Goal: Find specific page/section: Find specific page/section

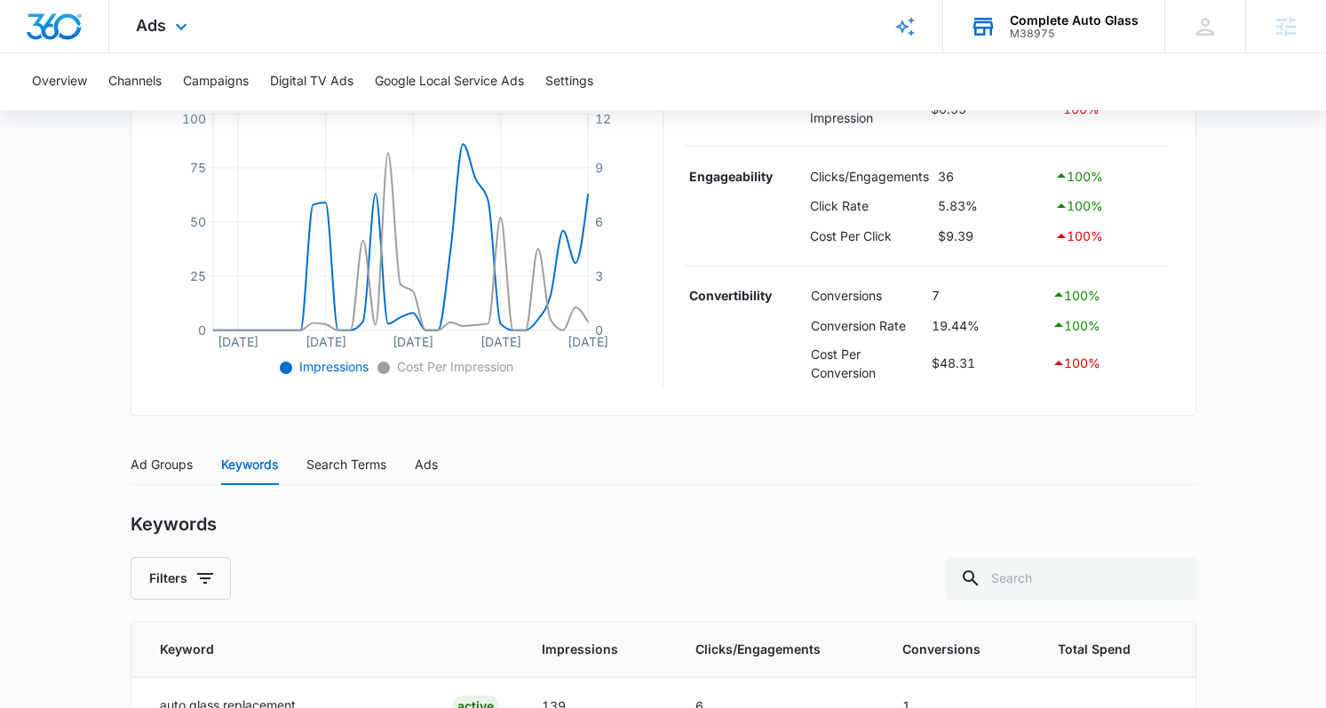
click at [996, 25] on icon at bounding box center [983, 26] width 27 height 27
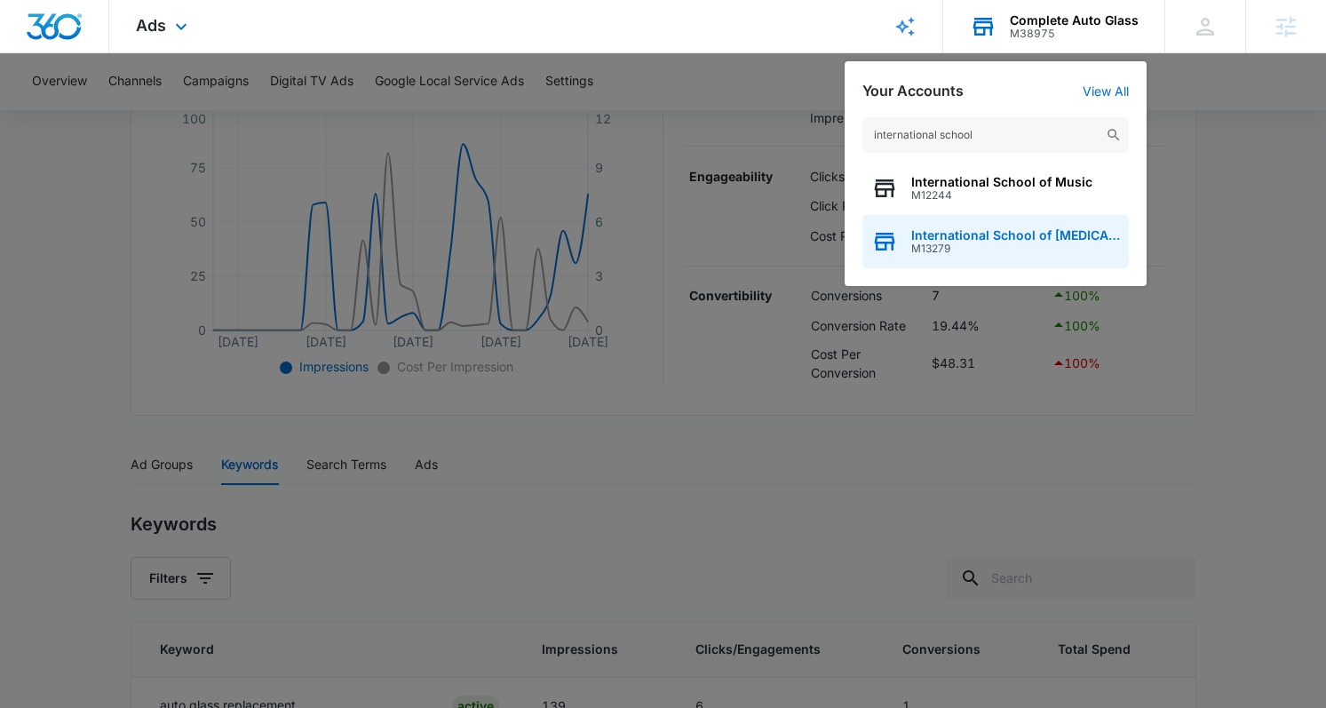
type input "international school"
click at [930, 253] on span "M13279" at bounding box center [1015, 248] width 209 height 12
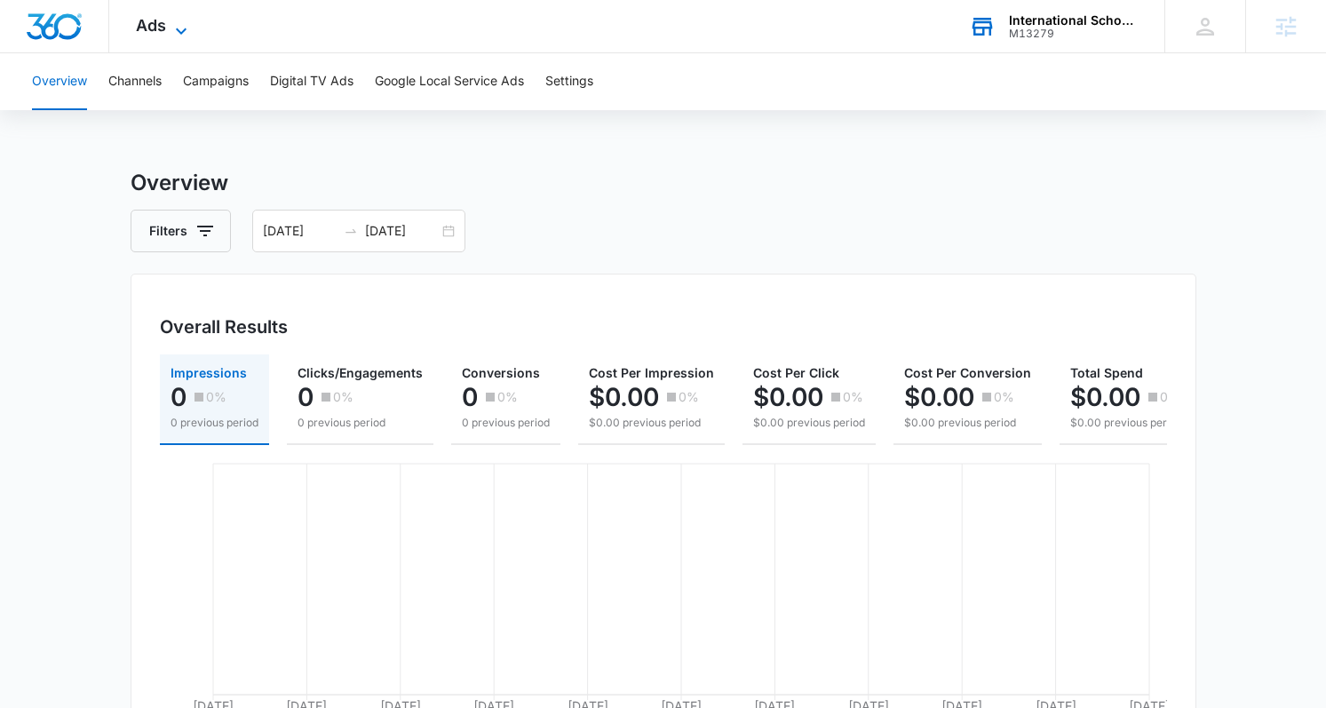
click at [157, 28] on span "Ads" at bounding box center [151, 25] width 30 height 19
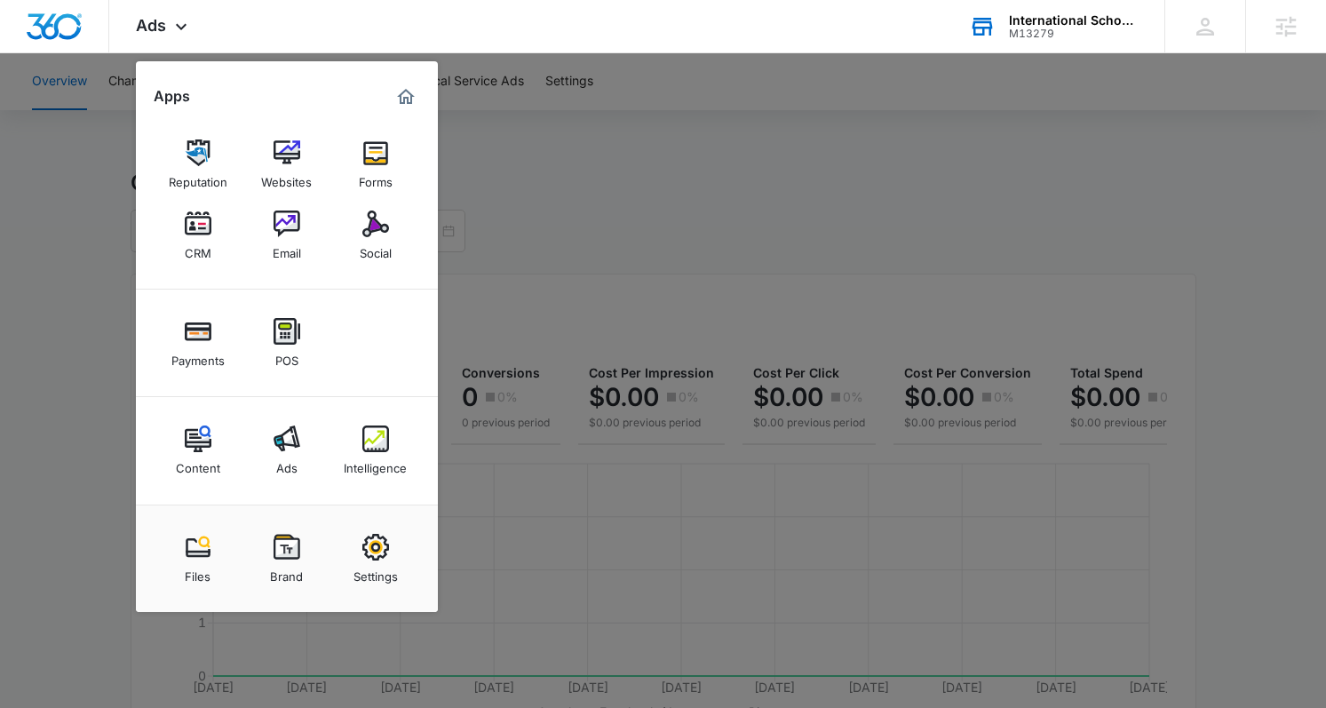
drag, startPoint x: 198, startPoint y: 451, endPoint x: 182, endPoint y: 444, distance: 17.5
click at [198, 451] on img at bounding box center [198, 438] width 27 height 27
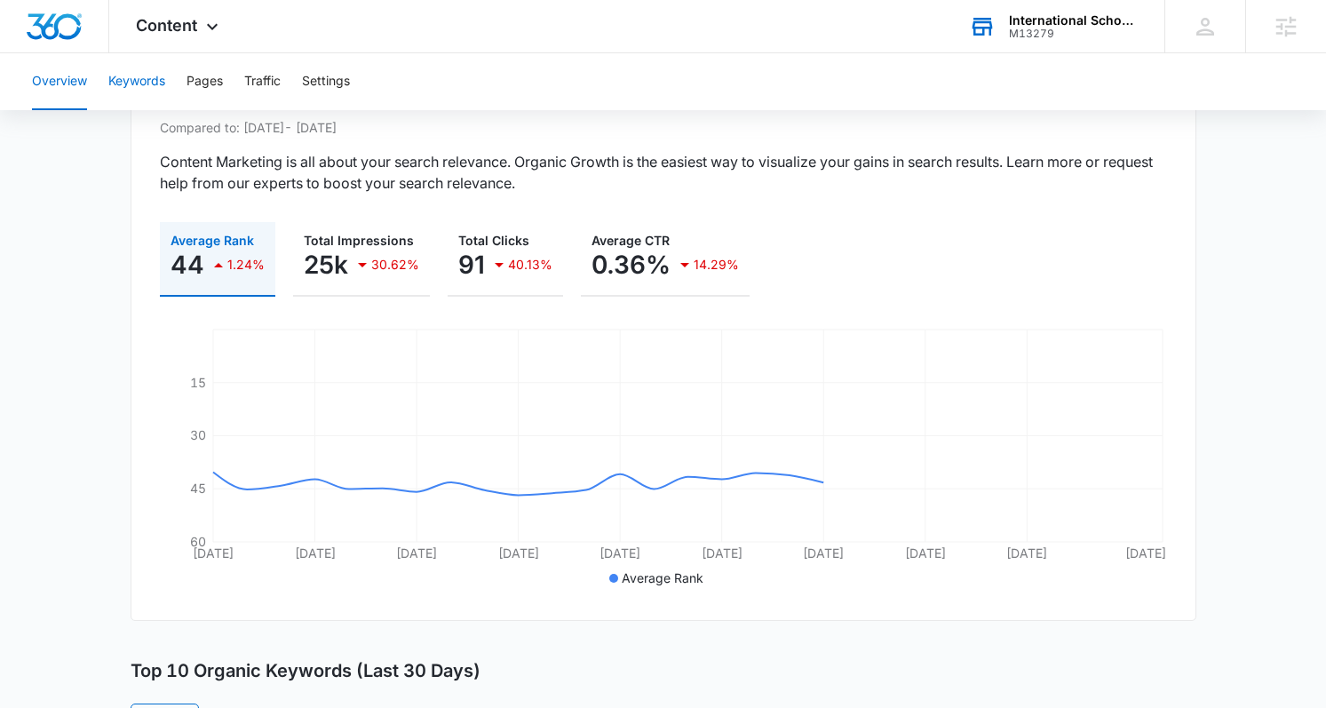
scroll to position [107, 0]
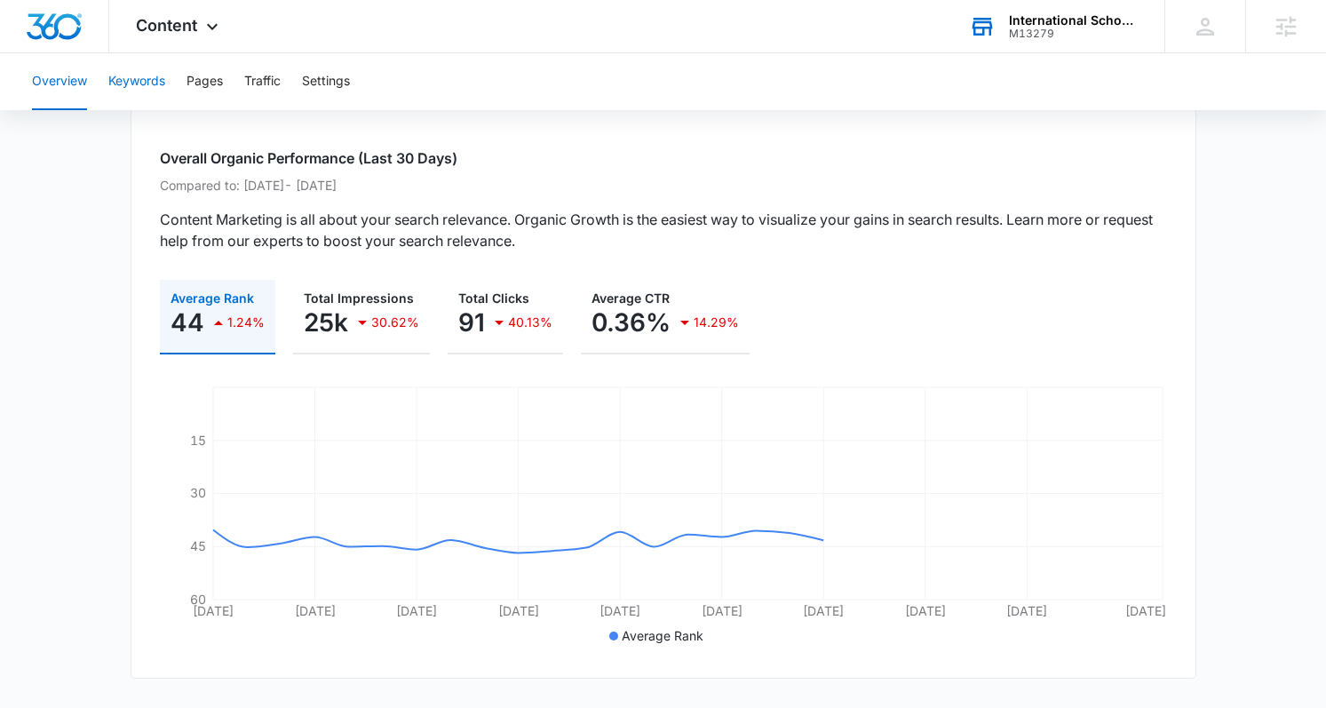
drag, startPoint x: 179, startPoint y: 67, endPoint x: 163, endPoint y: 76, distance: 18.7
click at [179, 67] on div "Overview Keywords Pages Traffic Settings" at bounding box center [662, 81] width 1283 height 57
click at [161, 78] on button "Keywords" at bounding box center [136, 81] width 57 height 57
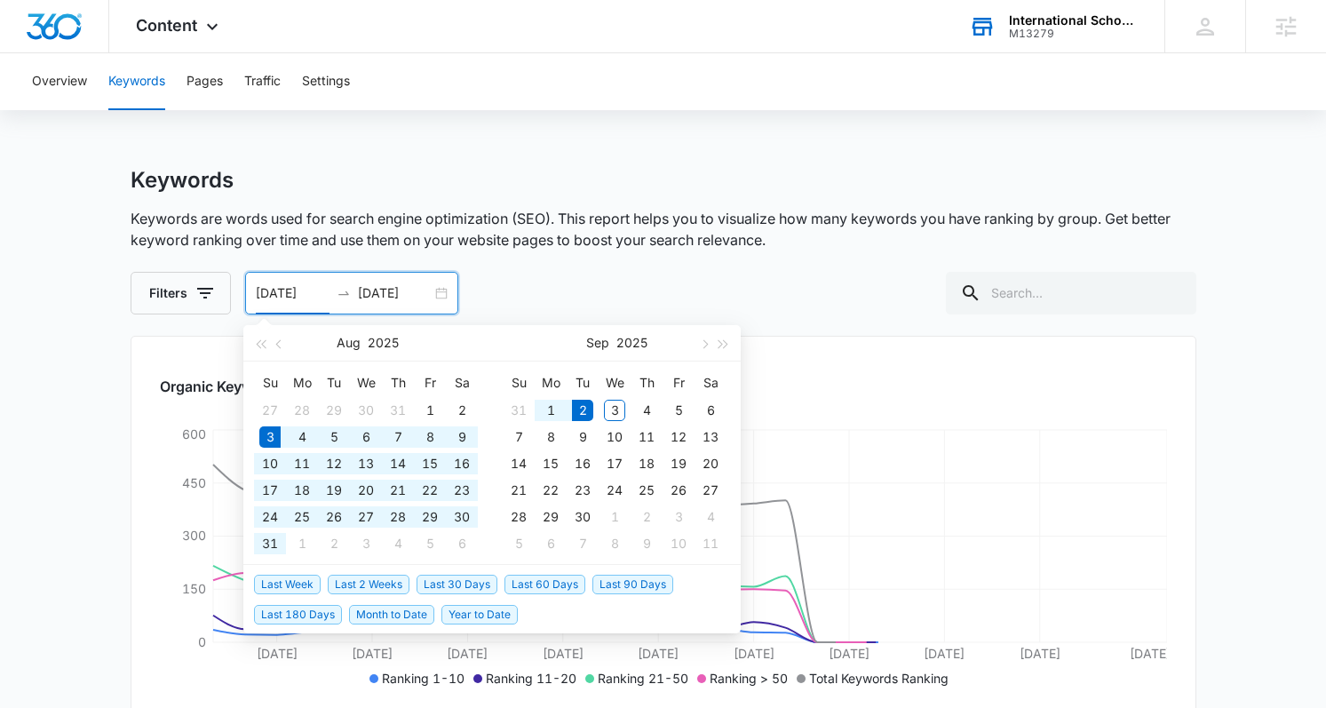
click at [267, 294] on input "[DATE]" at bounding box center [293, 293] width 74 height 20
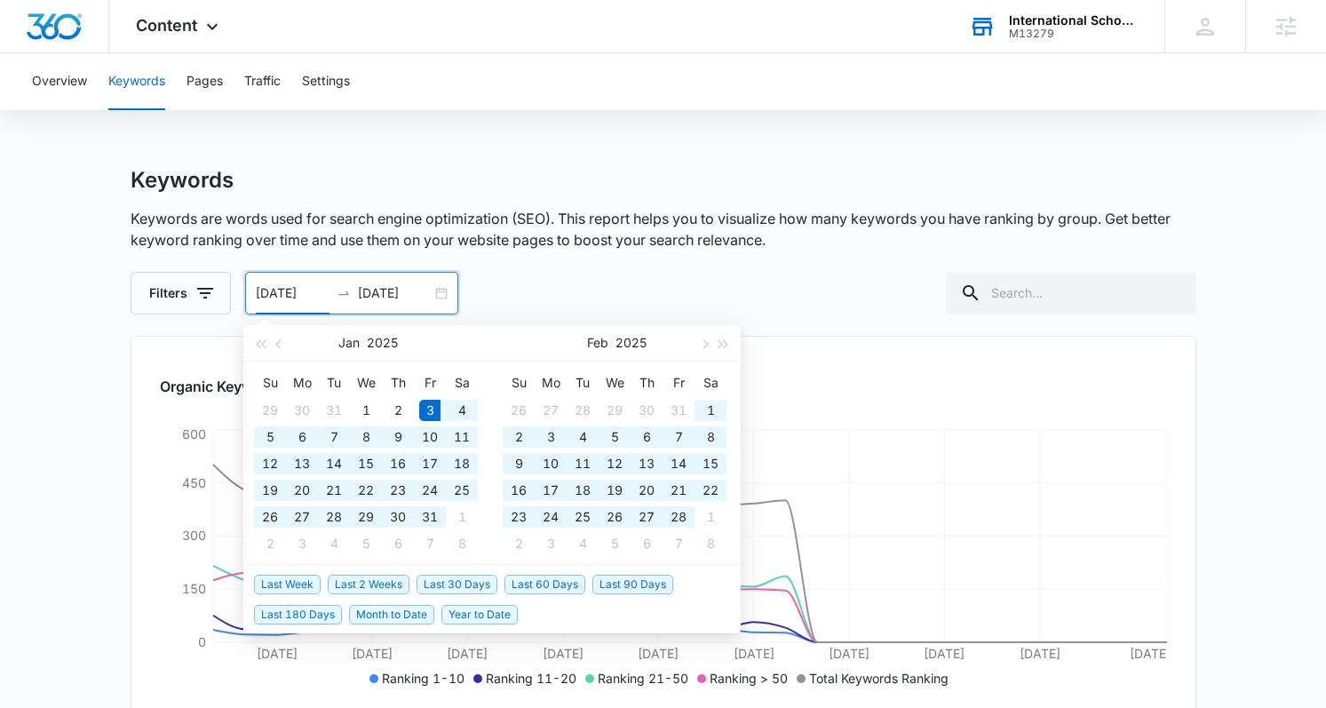
type input "[DATE]"
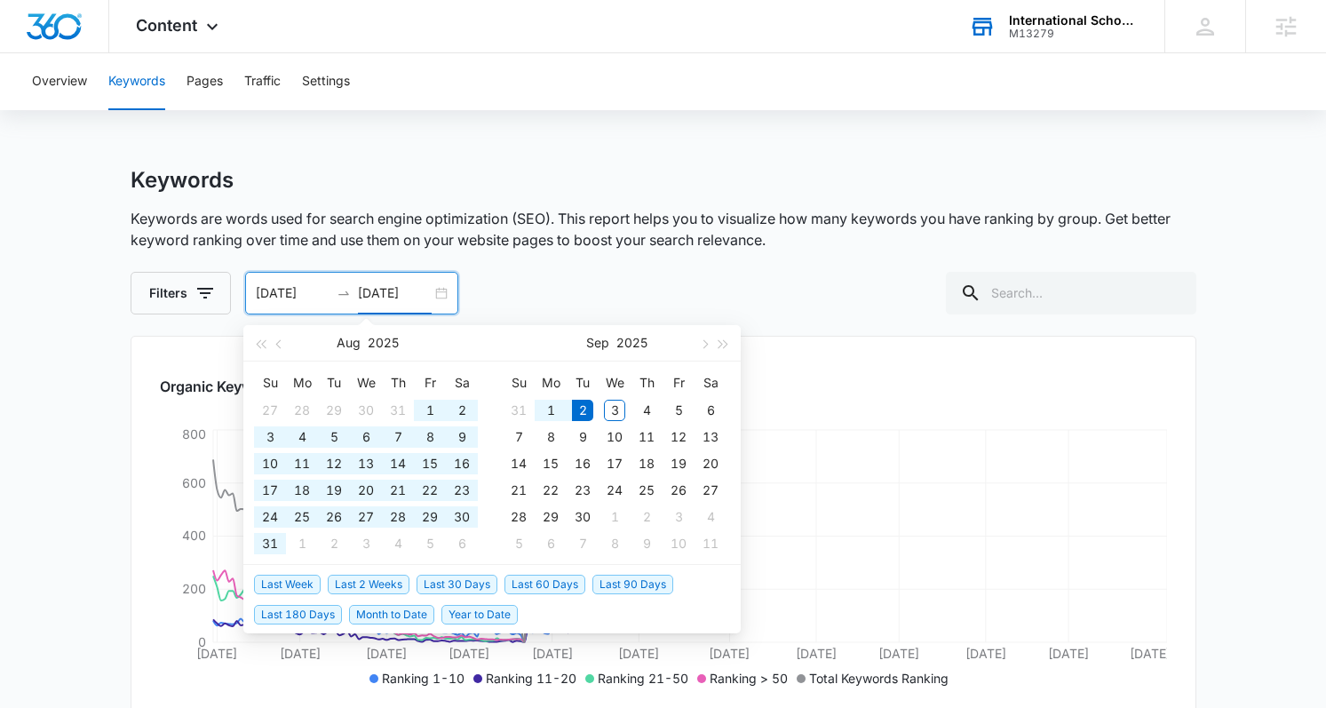
click at [534, 305] on div "Filters [DATE] [DATE] [DATE] Su Mo Tu We Th Fr Sa 27 28 29 30 31 1 2 3 4 5 6 7 …" at bounding box center [664, 293] width 1066 height 43
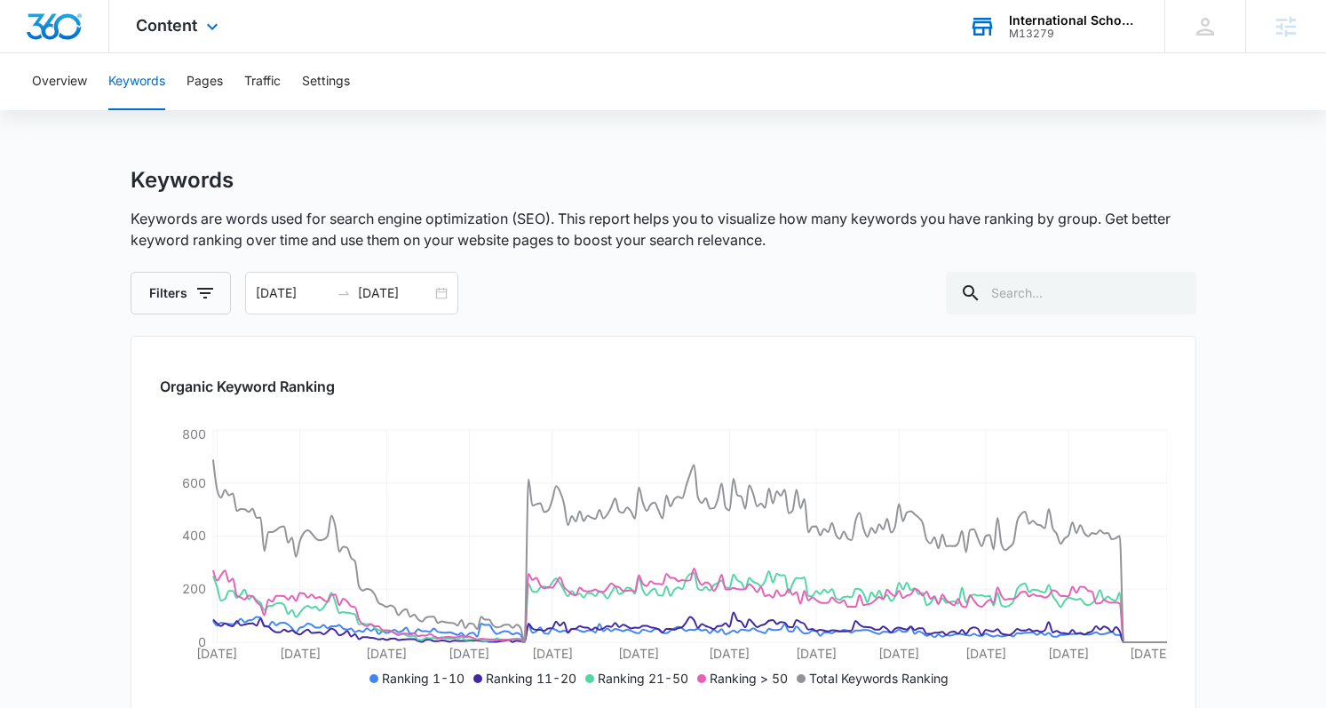
drag, startPoint x: 139, startPoint y: 19, endPoint x: 166, endPoint y: 95, distance: 81.2
click at [139, 20] on span "Content" at bounding box center [166, 25] width 61 height 19
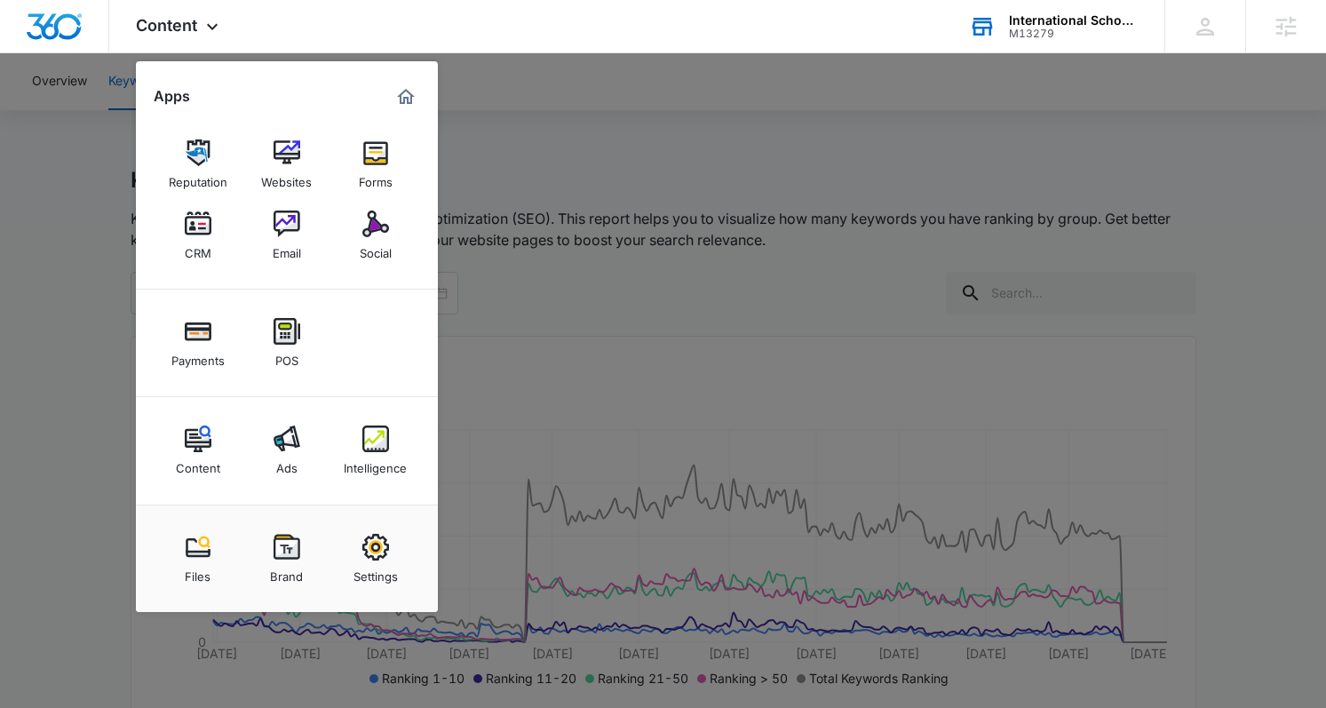
click at [386, 236] on img at bounding box center [375, 223] width 27 height 27
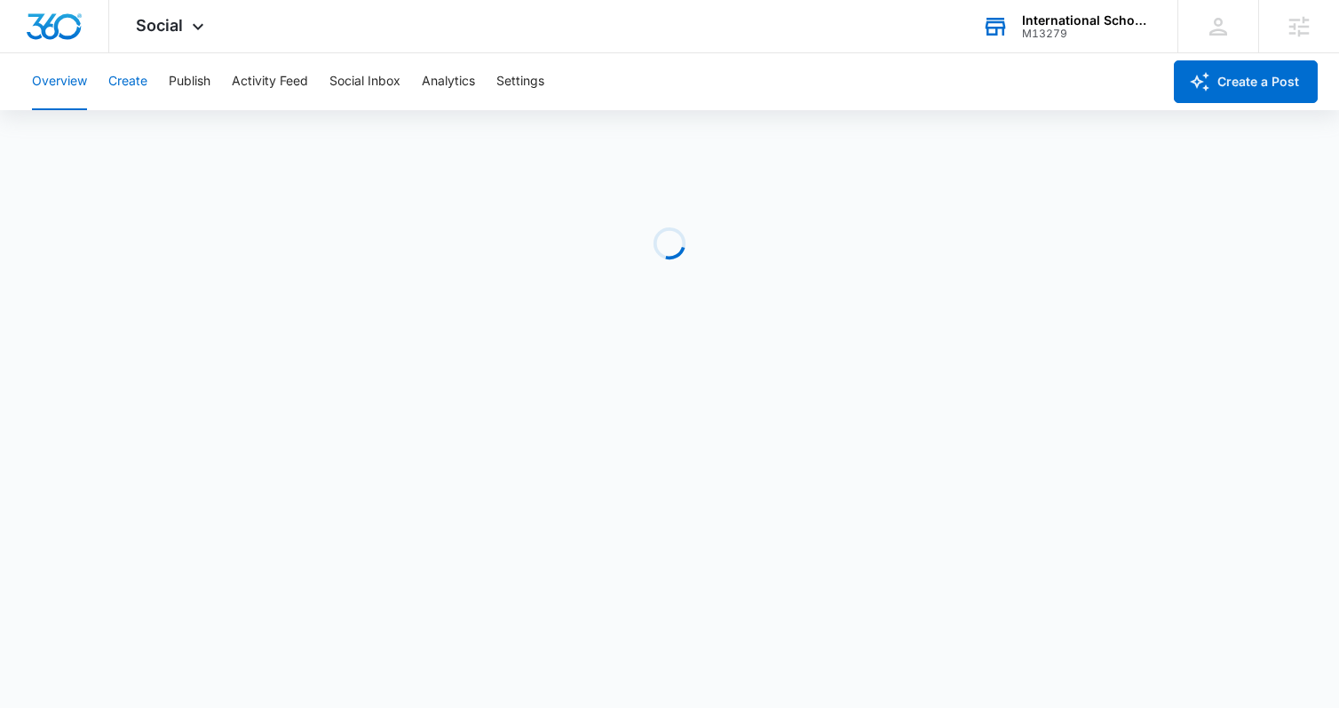
click at [127, 99] on button "Create" at bounding box center [127, 81] width 39 height 57
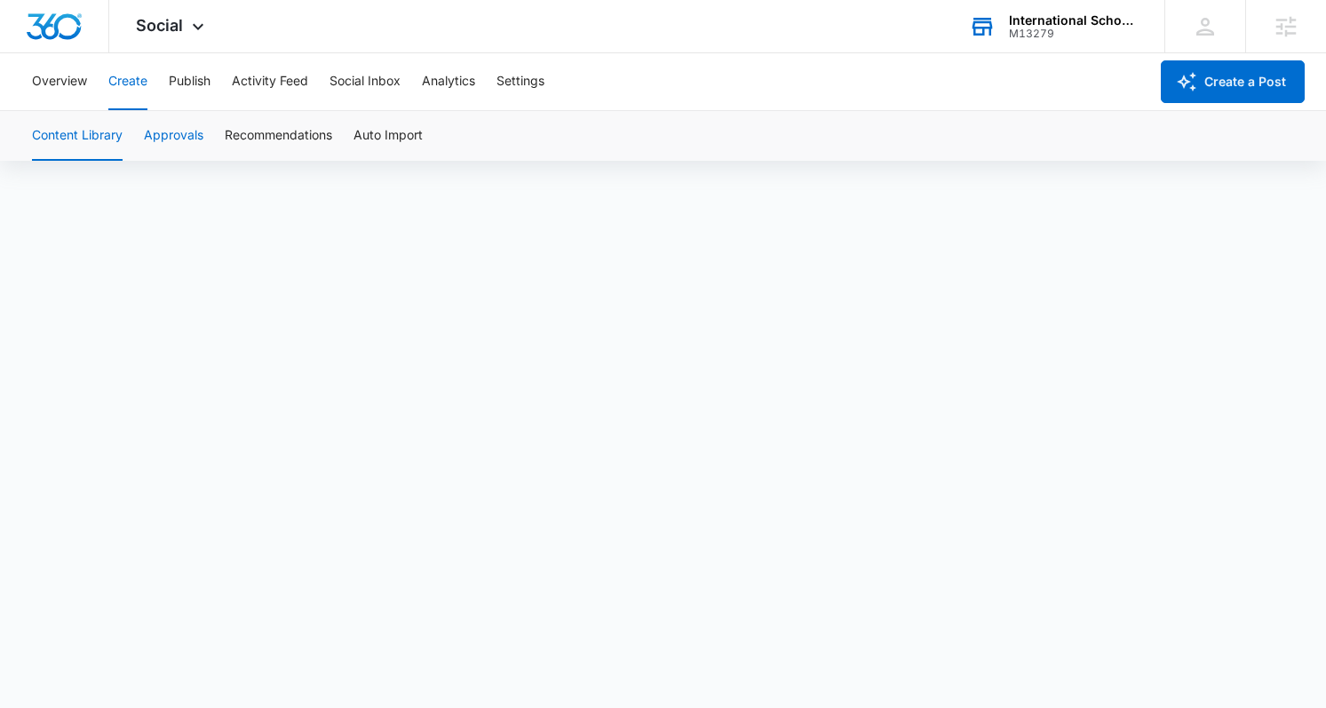
click at [183, 115] on button "Approvals" at bounding box center [173, 136] width 59 height 50
click at [193, 86] on button "Publish" at bounding box center [190, 81] width 42 height 57
click at [1034, 20] on div "International School of [MEDICAL_DATA]" at bounding box center [1074, 20] width 130 height 14
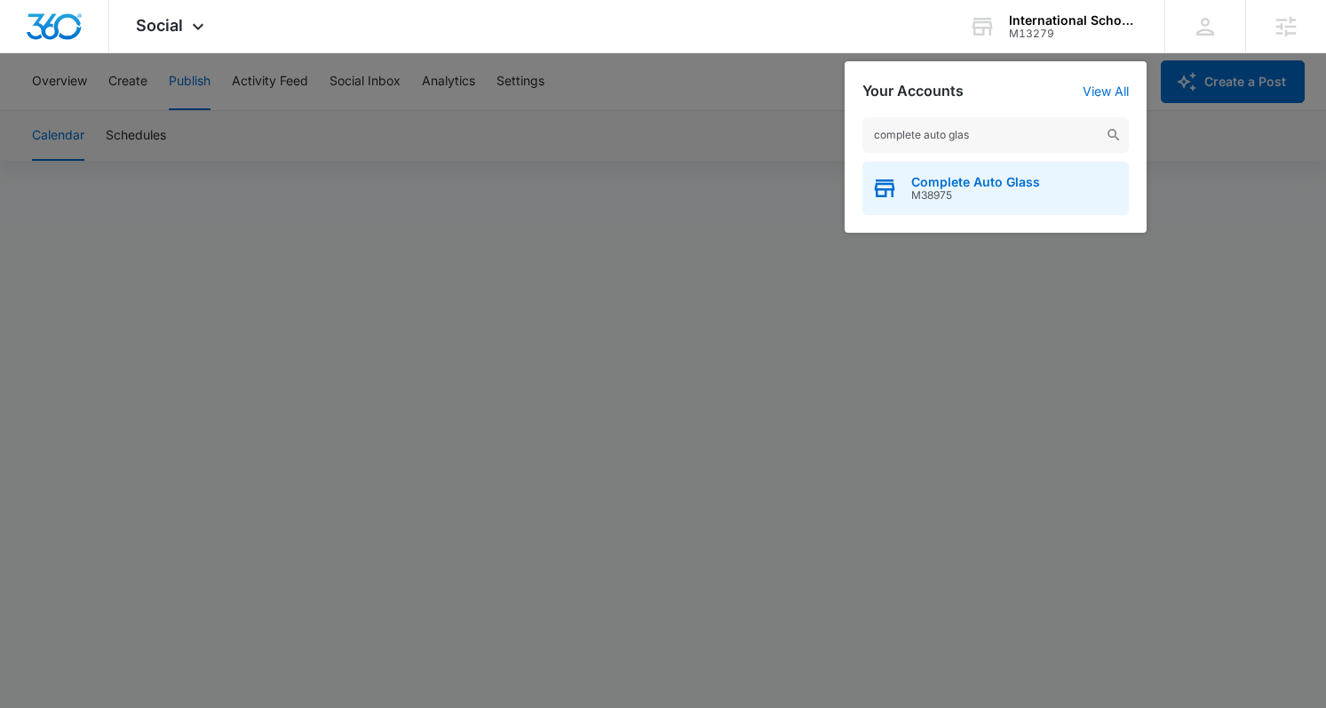
type input "complete auto glas"
click at [915, 202] on div "Complete Auto Glass M38975" at bounding box center [995, 188] width 266 height 53
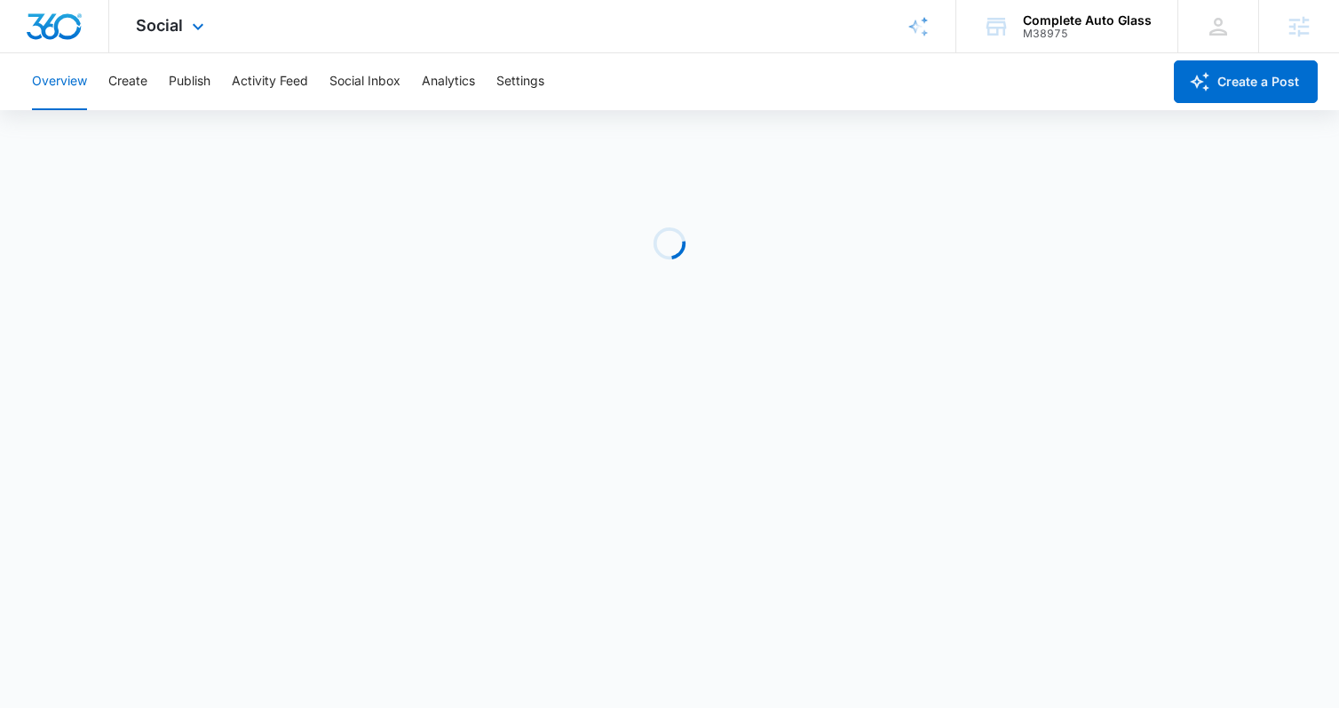
click at [186, 29] on div "Social Apps Reputation Websites Forms CRM Email Social Payments POS Content Ads…" at bounding box center [172, 26] width 126 height 52
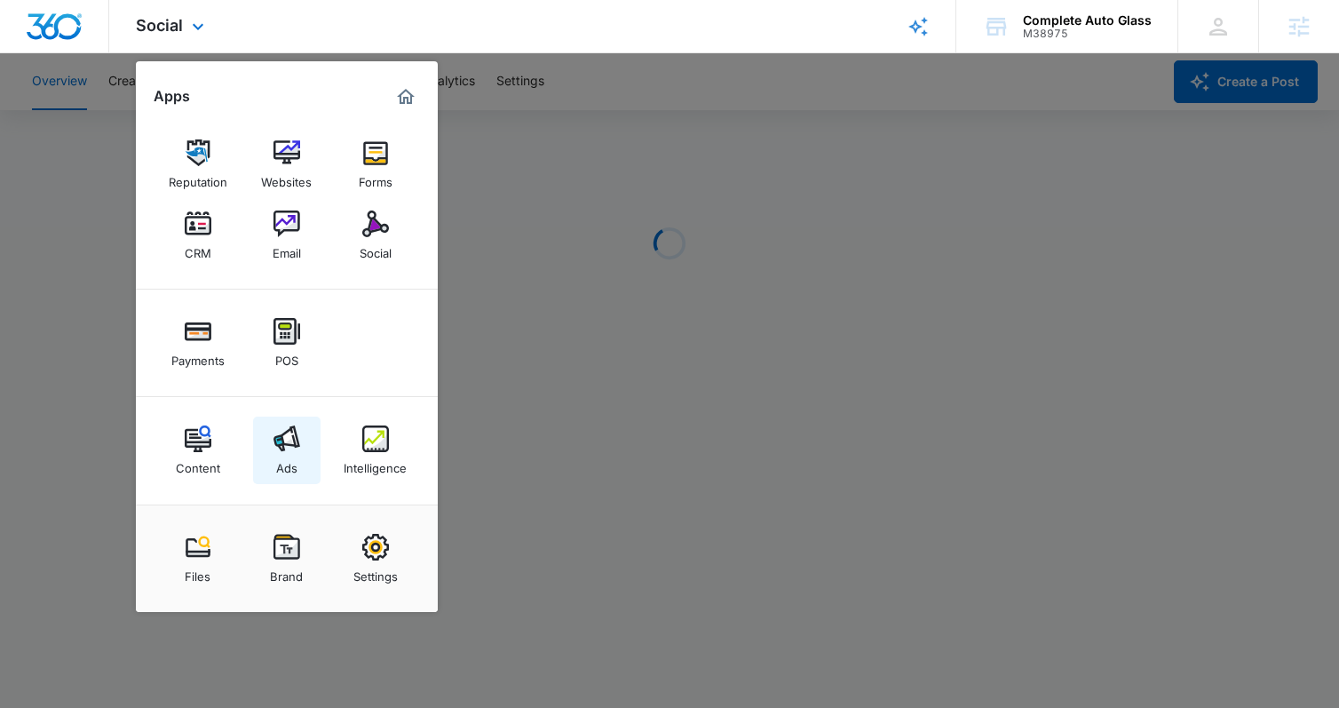
click at [282, 449] on img at bounding box center [286, 438] width 27 height 27
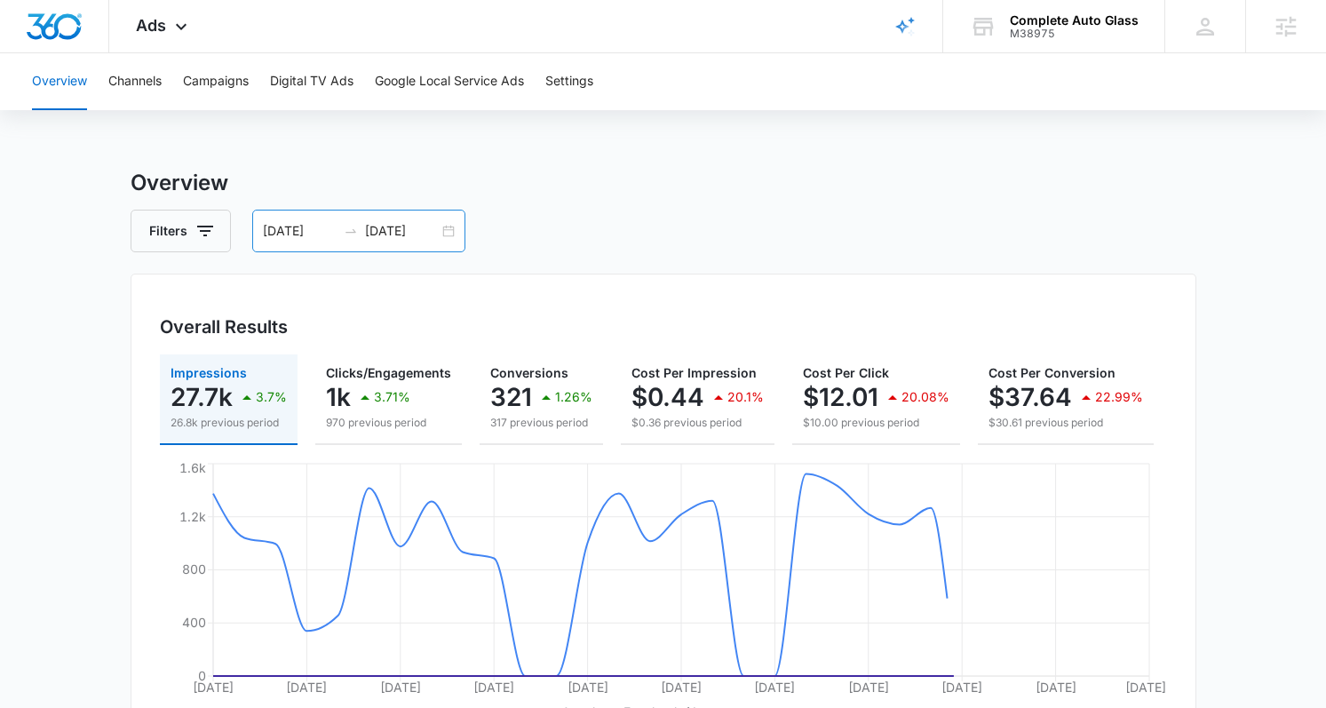
click at [447, 233] on div "[DATE] [DATE]" at bounding box center [358, 231] width 213 height 43
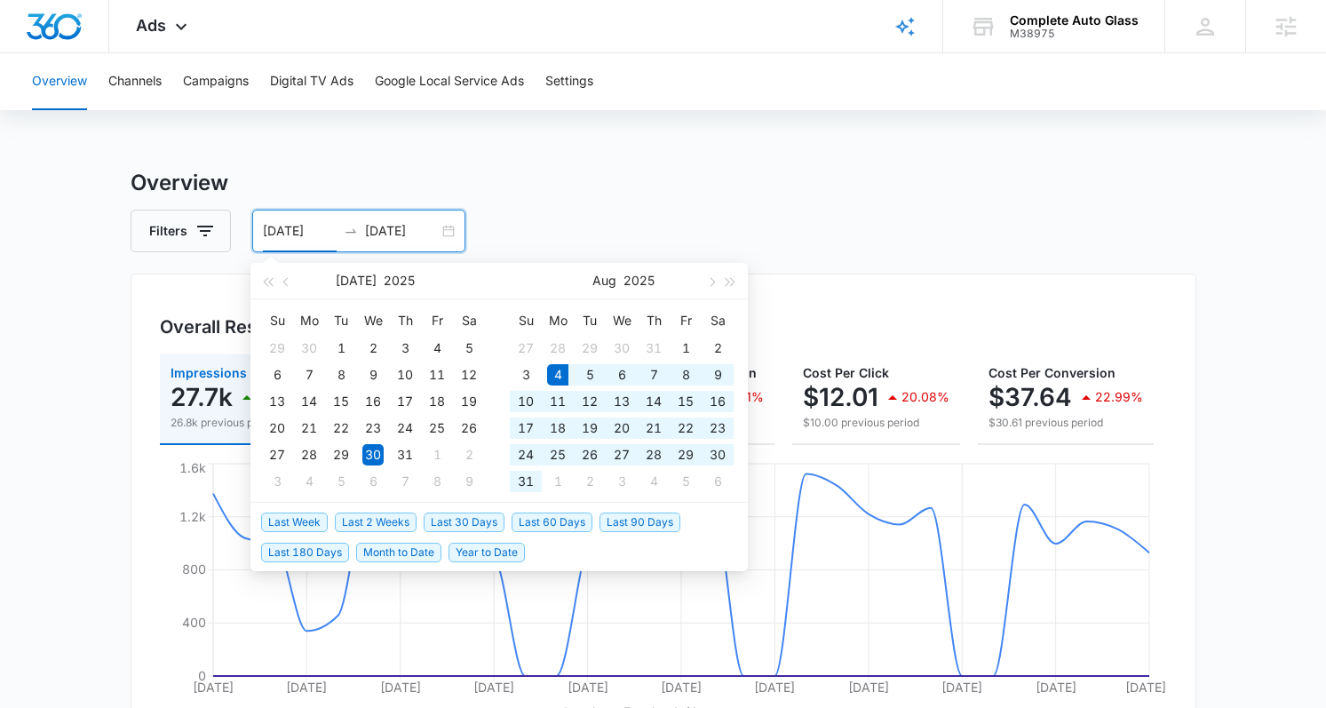
click at [445, 525] on span "Last 30 Days" at bounding box center [464, 522] width 81 height 20
type input "[DATE]"
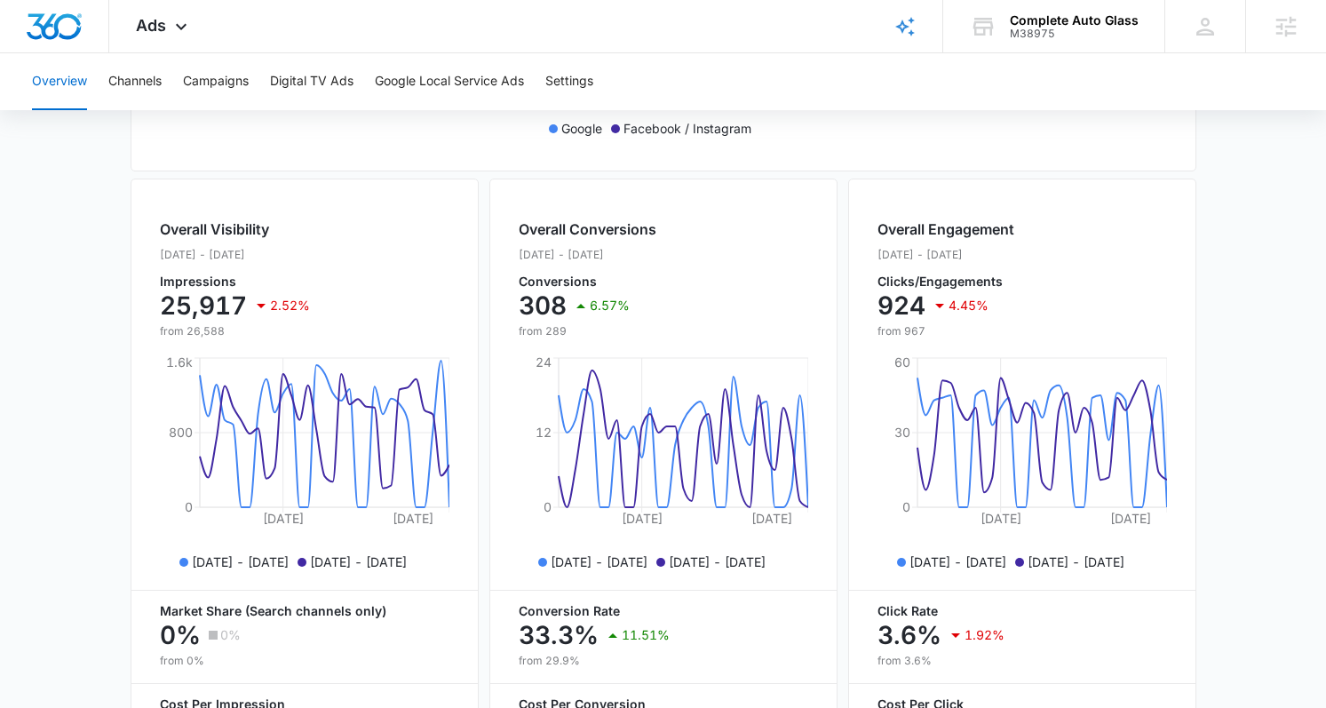
scroll to position [284, 0]
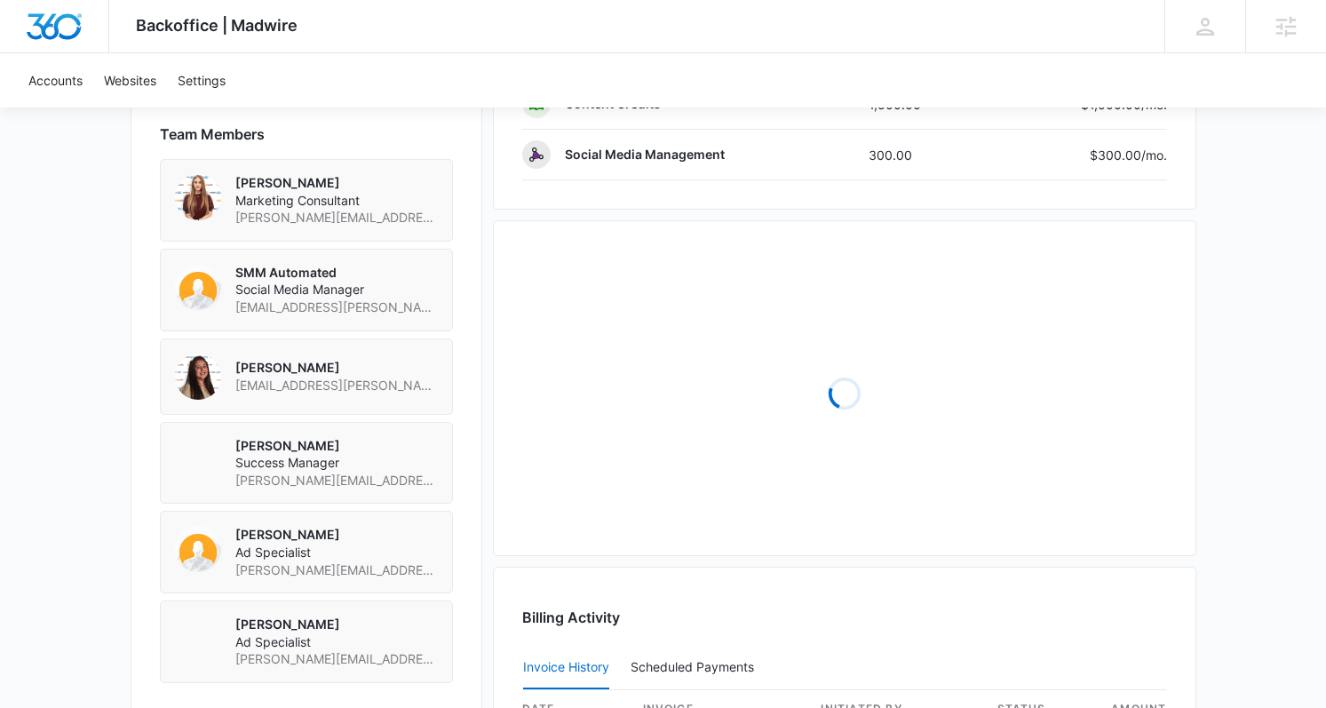
scroll to position [1322, 0]
